Goal: Task Accomplishment & Management: Use online tool/utility

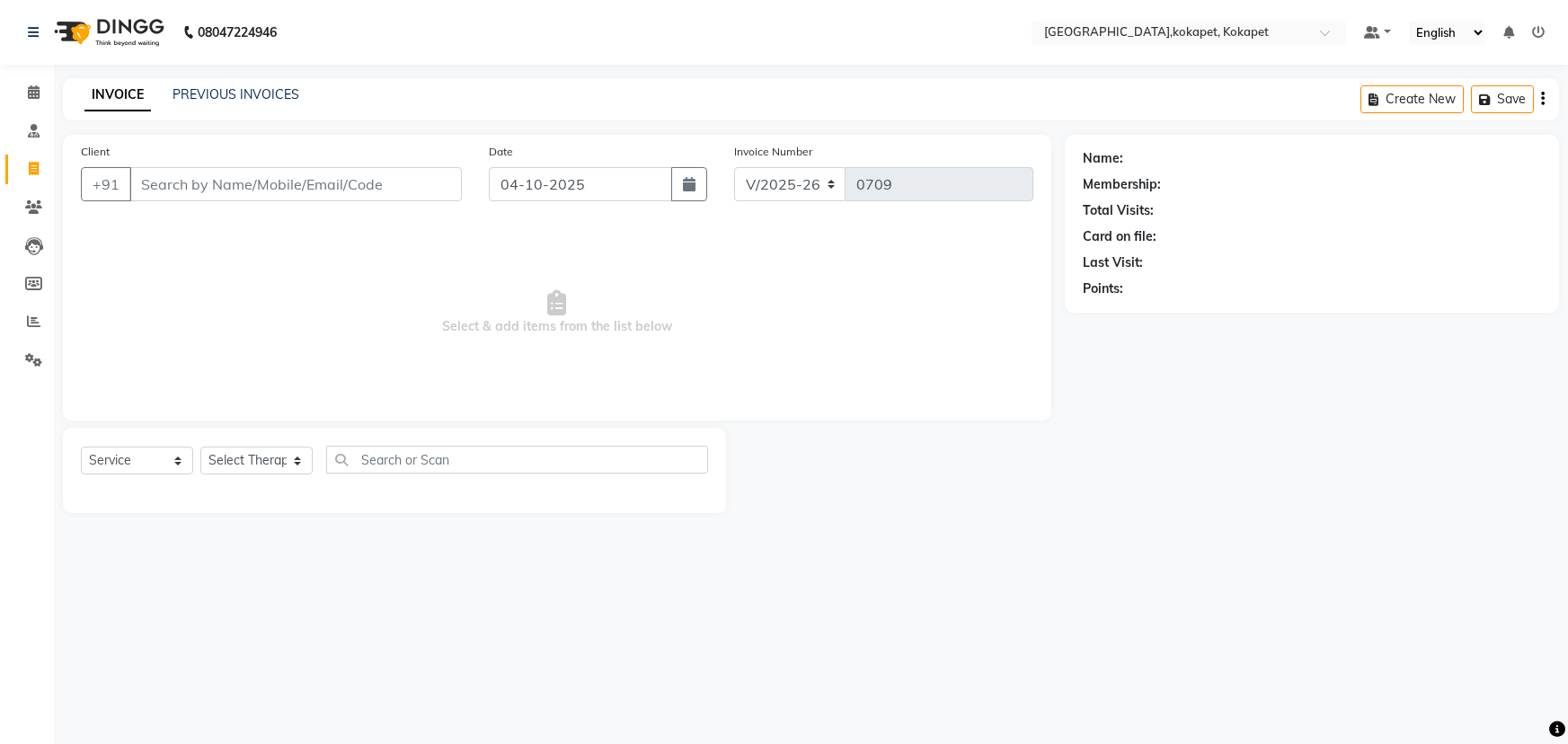
select select "5849"
select select "service"
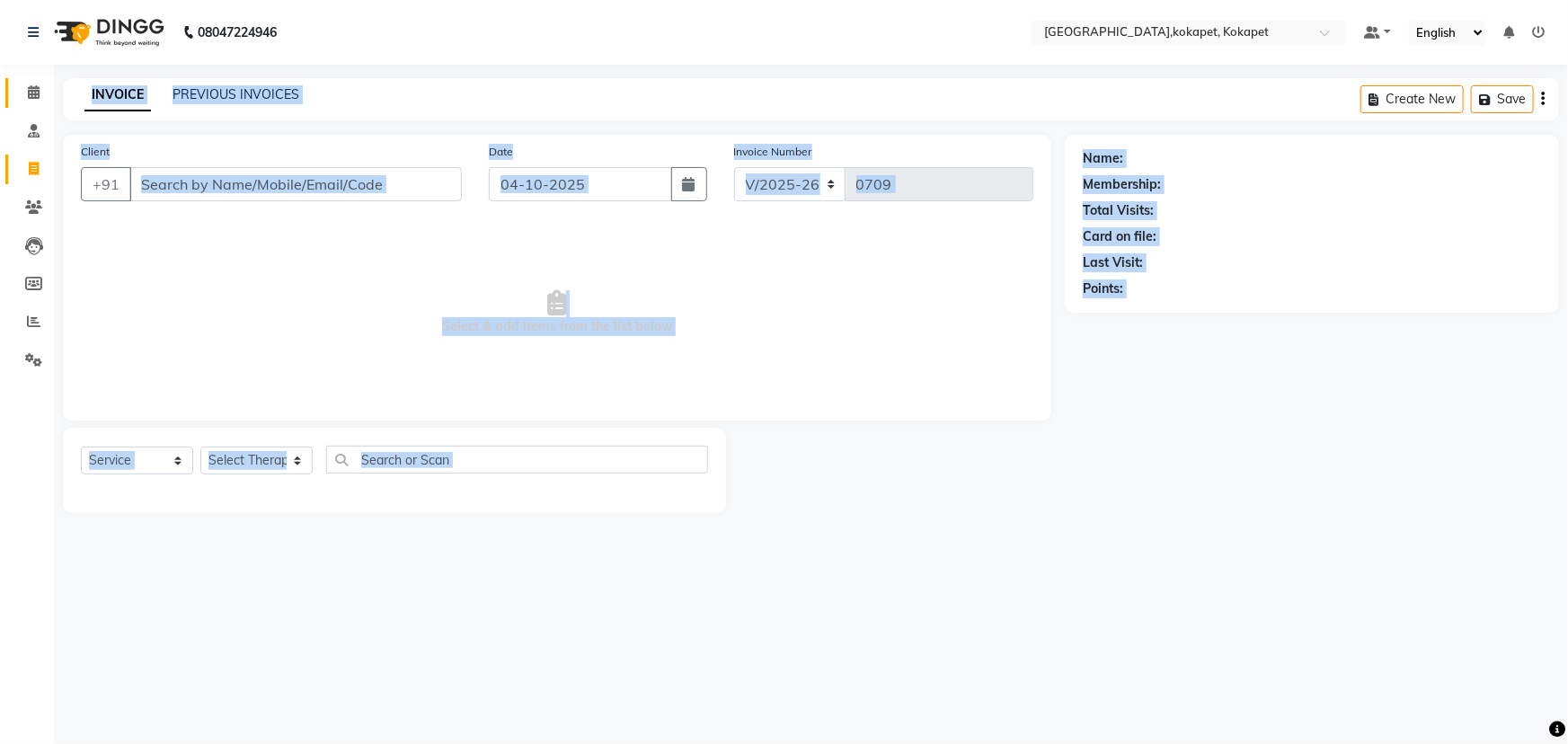
click at [38, 93] on icon at bounding box center [34, 93] width 12 height 14
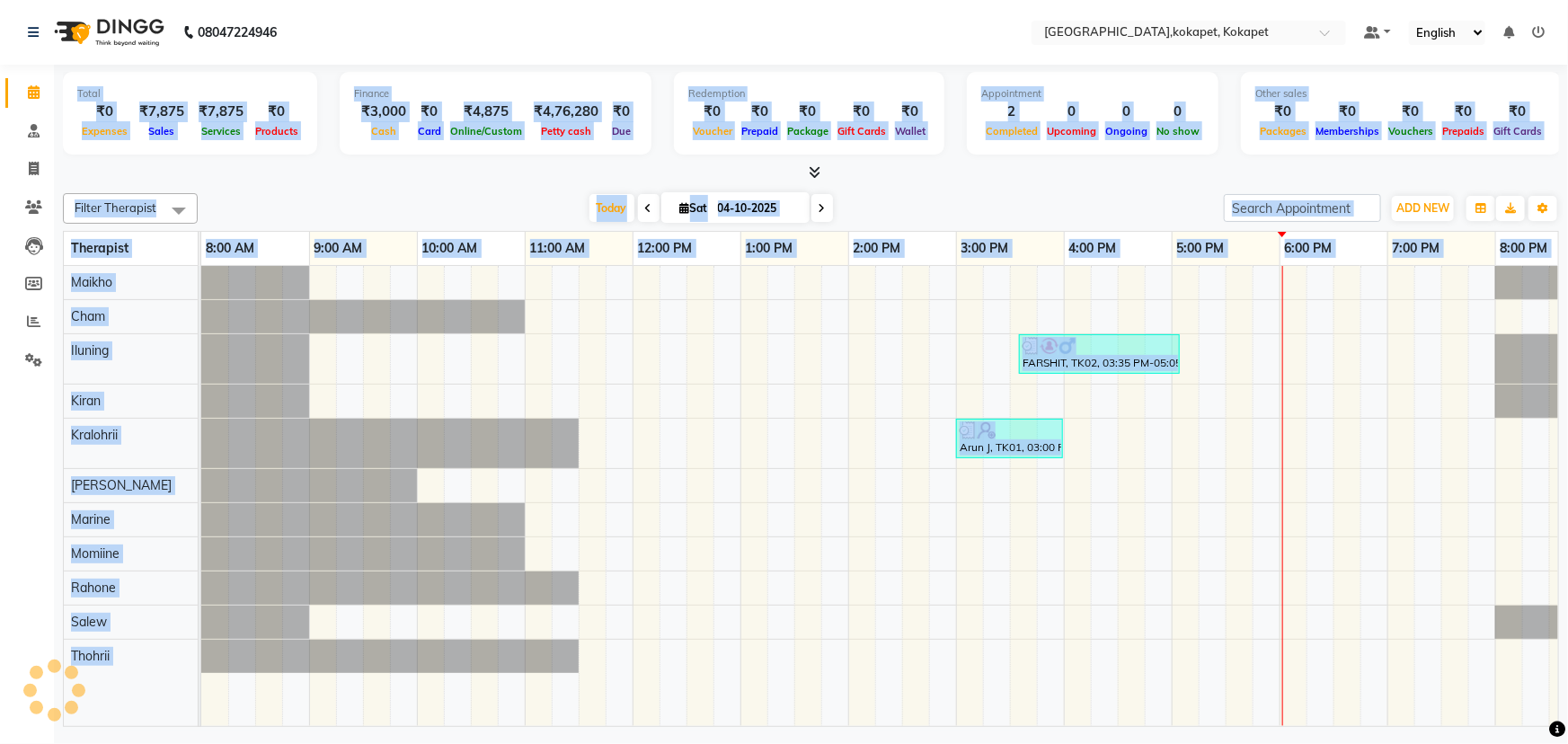
click at [210, 204] on div "[DATE] [DATE]" at bounding box center [711, 209] width 1009 height 27
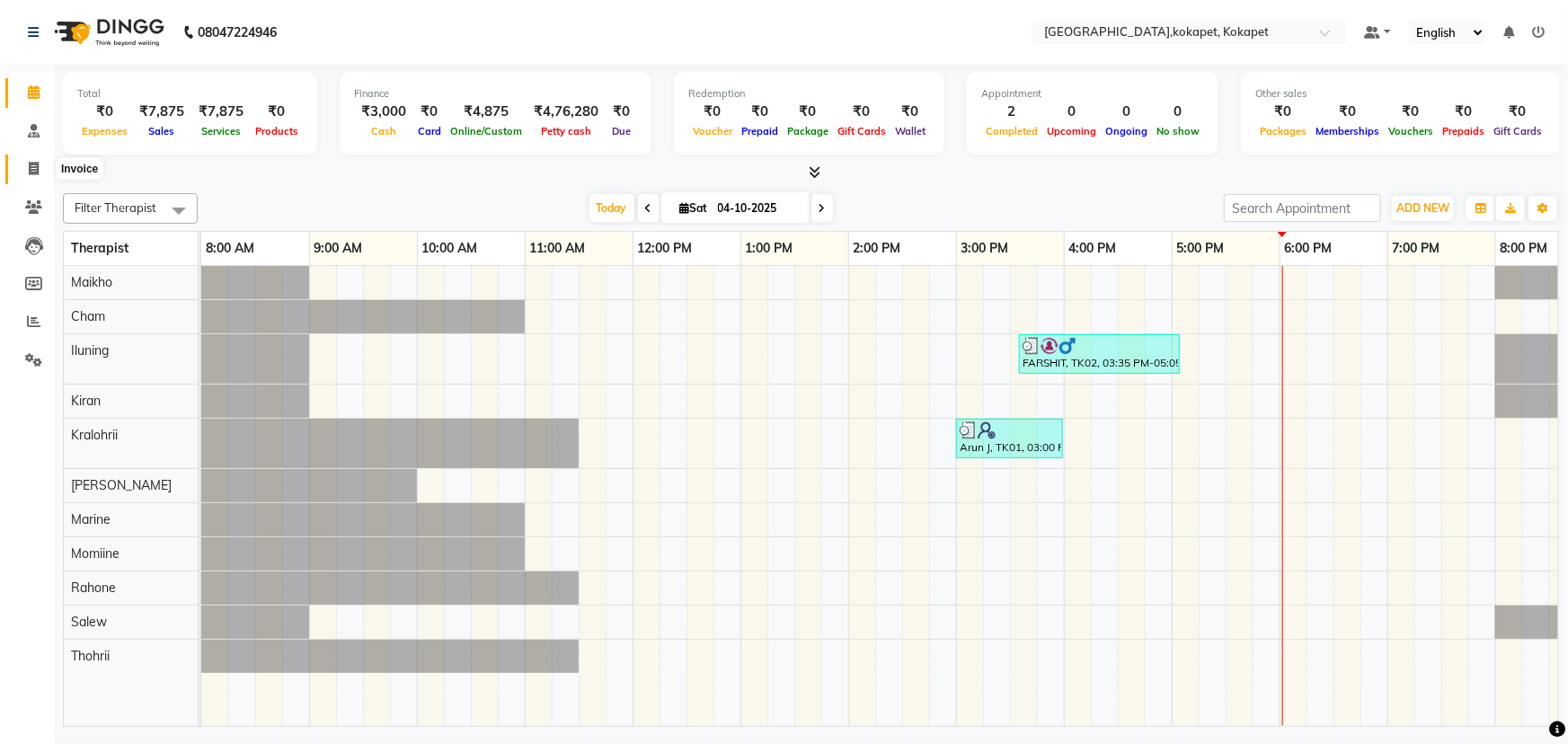
click at [39, 168] on span at bounding box center [33, 169] width 31 height 20
select select "5849"
select select "service"
